Goal: Transaction & Acquisition: Subscribe to service/newsletter

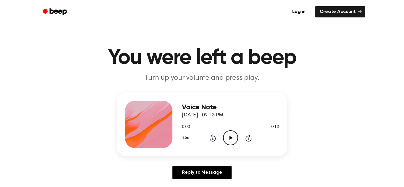
click at [227, 139] on icon "Play Audio" at bounding box center [230, 138] width 15 height 15
click at [227, 141] on icon "Pause Audio" at bounding box center [230, 138] width 15 height 15
click at [227, 141] on icon "Play Audio" at bounding box center [230, 138] width 15 height 15
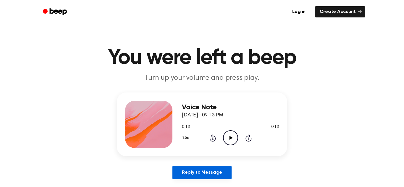
click at [205, 168] on link "Reply to Message" at bounding box center [202, 173] width 59 height 14
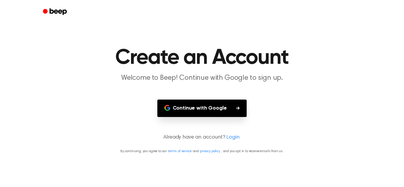
click at [205, 168] on main "Create an Account Welcome to Beep! Continue with Google to sign up. Continue wi…" at bounding box center [202, 93] width 404 height 187
click at [209, 107] on button "Continue with Google" at bounding box center [203, 108] width 90 height 17
click at [307, 17] on div at bounding box center [202, 12] width 327 height 24
